Goal: Check status: Check status

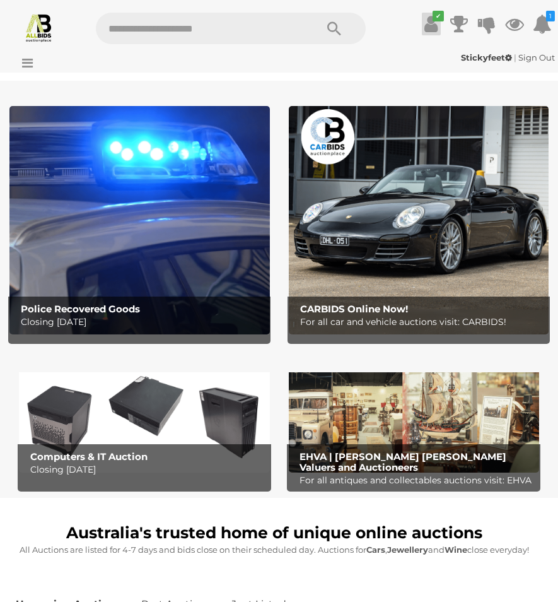
click at [431, 27] on icon at bounding box center [431, 24] width 13 height 23
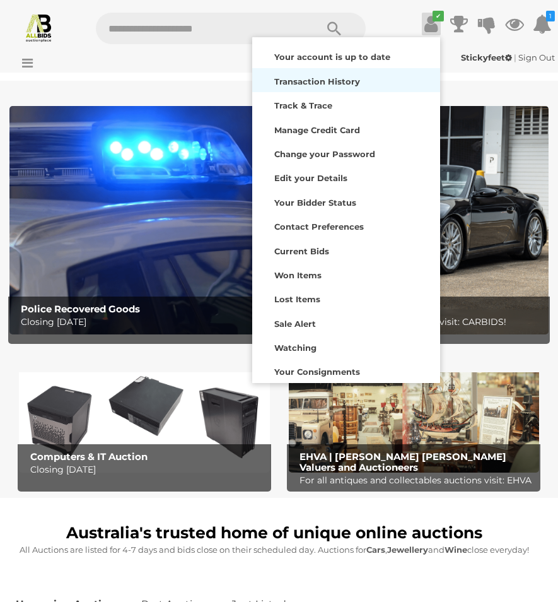
click at [378, 78] on div "Transaction History" at bounding box center [347, 80] width 182 height 18
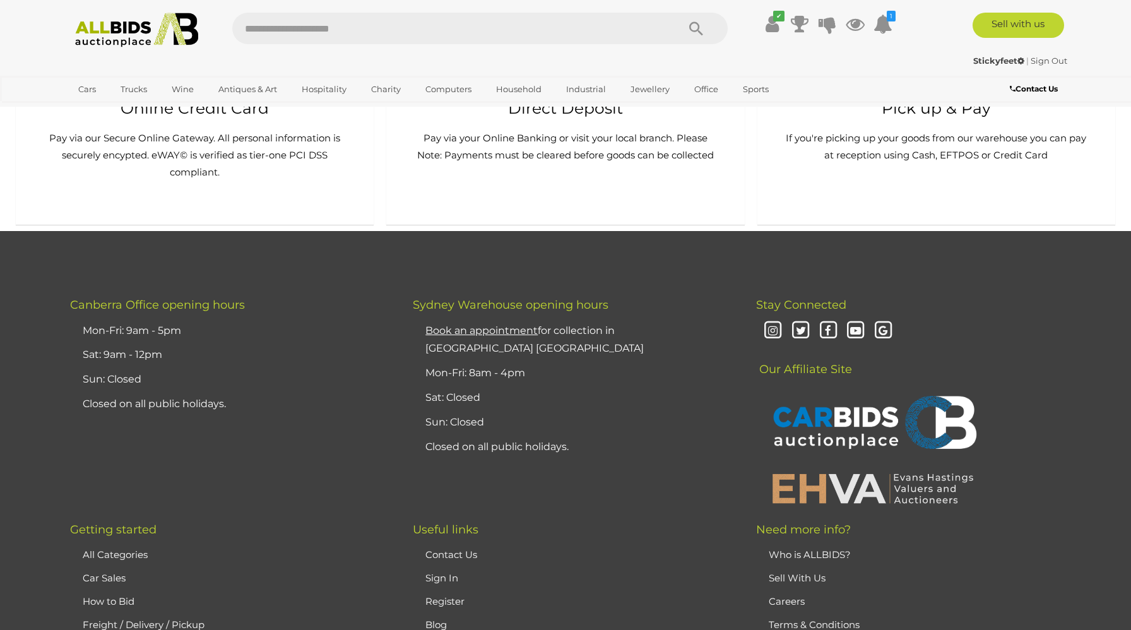
scroll to position [936, 0]
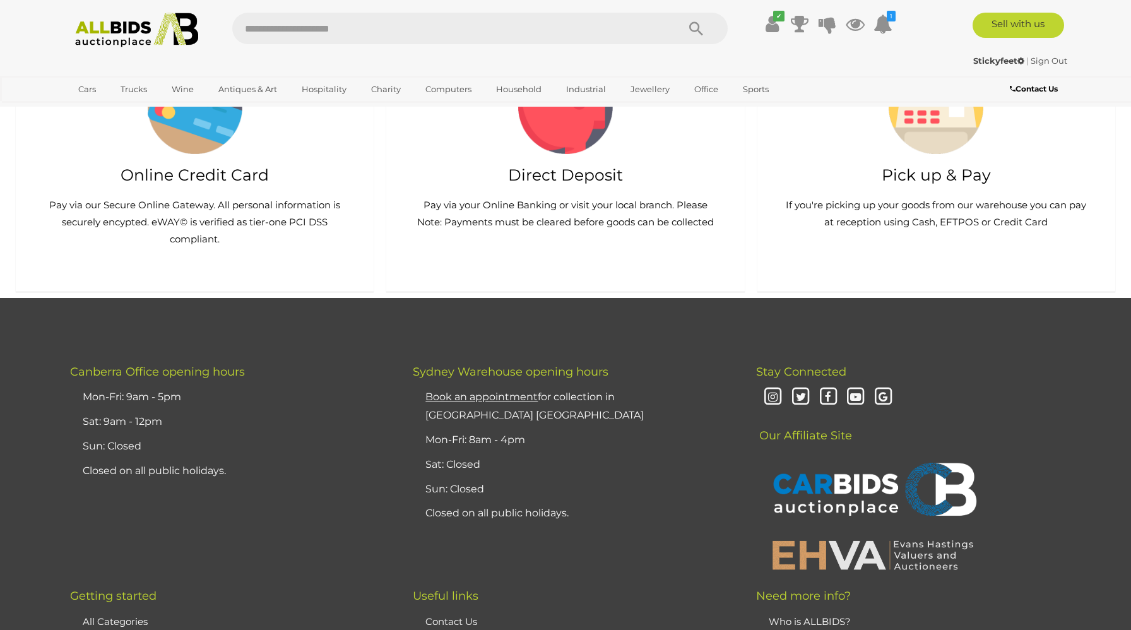
scroll to position [906, 0]
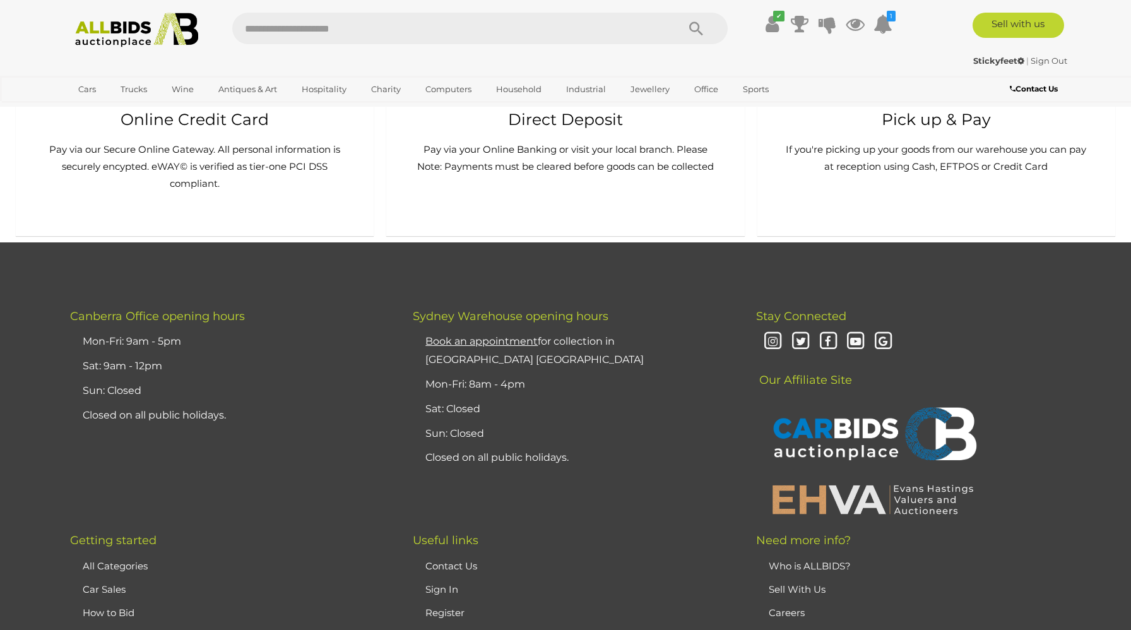
scroll to position [929, 0]
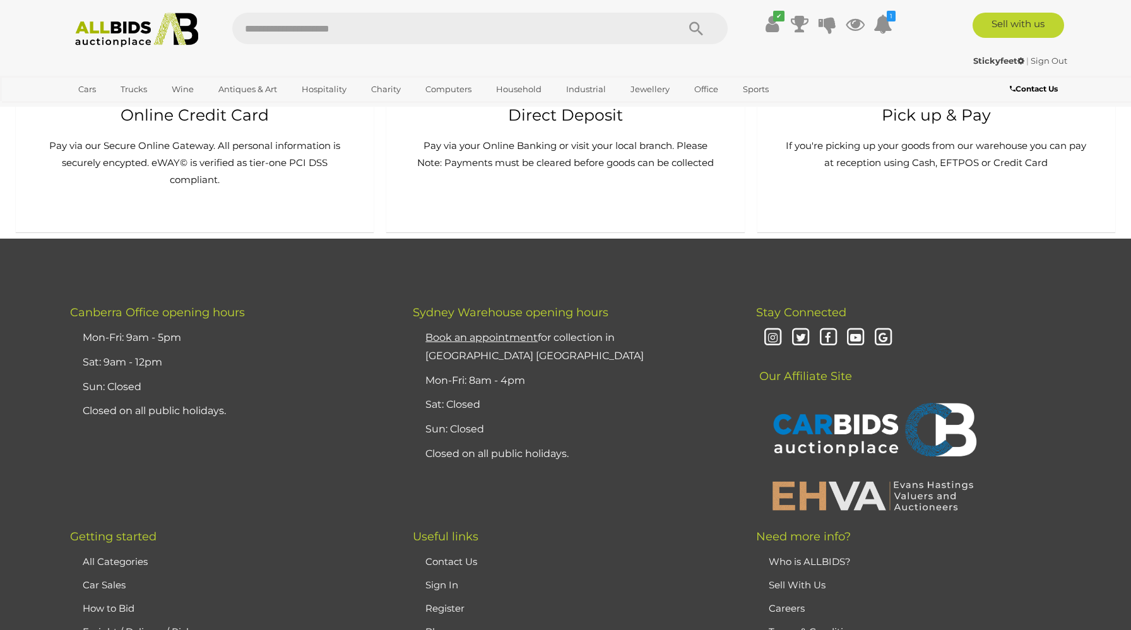
scroll to position [942, 0]
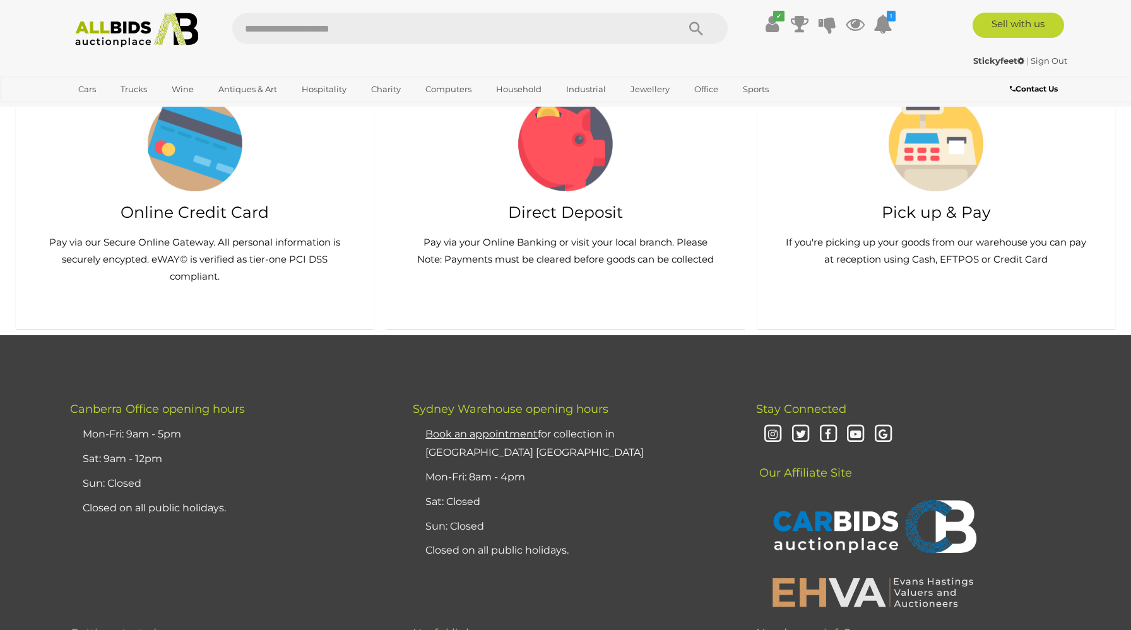
scroll to position [885, 0]
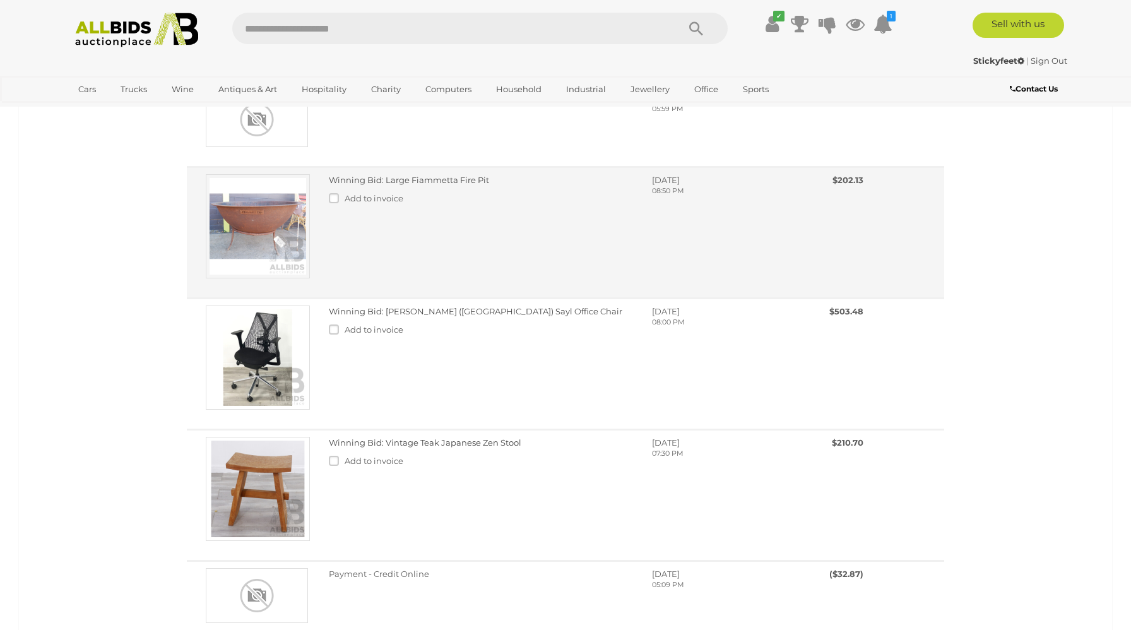
scroll to position [159, 0]
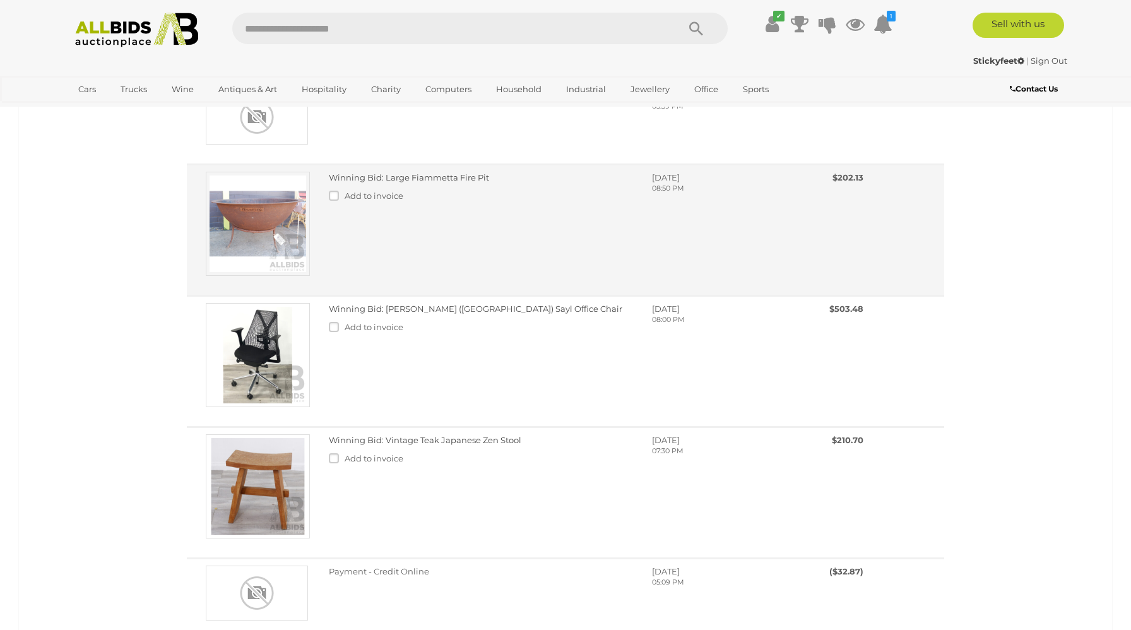
click at [256, 228] on img at bounding box center [258, 224] width 104 height 104
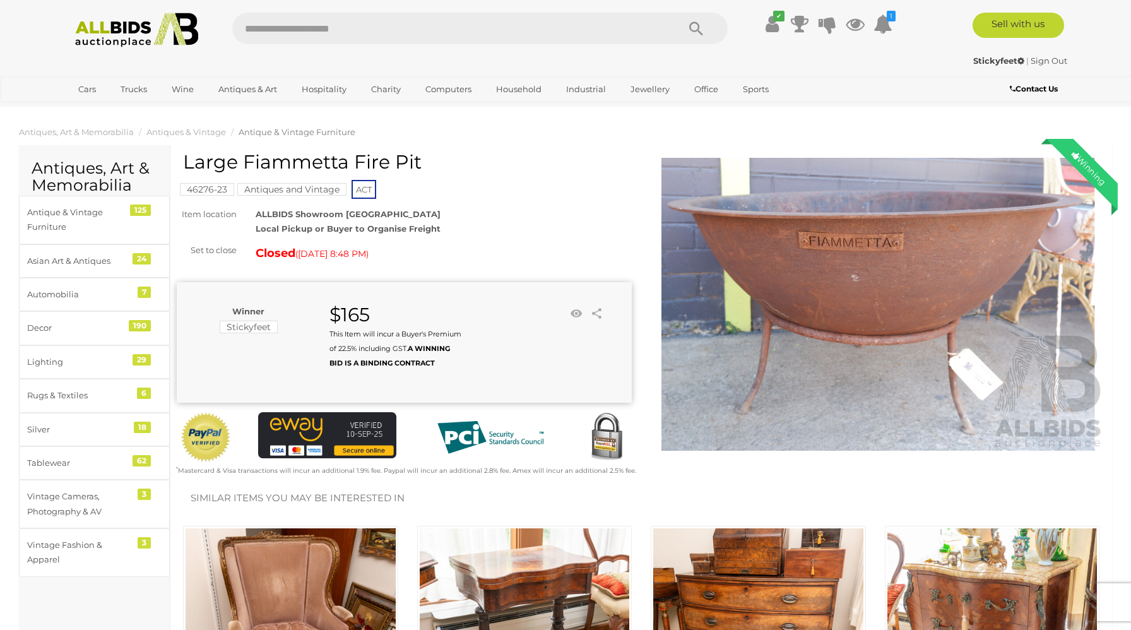
drag, startPoint x: 183, startPoint y: 162, endPoint x: 421, endPoint y: 170, distance: 238.7
click at [421, 170] on h1 "Large Fiammetta Fire Pit" at bounding box center [405, 161] width 445 height 21
copy h1 "Large Fiammetta Fire Pit"
